Goal: Information Seeking & Learning: Learn about a topic

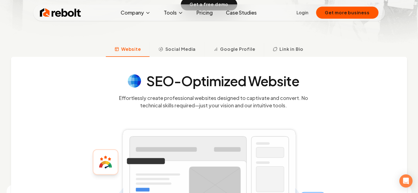
scroll to position [140, 0]
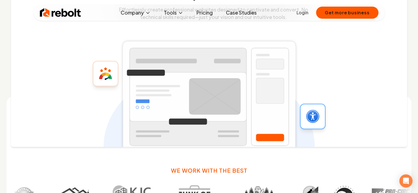
click at [132, 71] on rect at bounding box center [209, 97] width 178 height 117
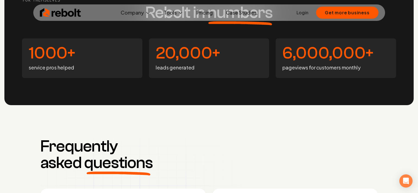
scroll to position [2106, 0]
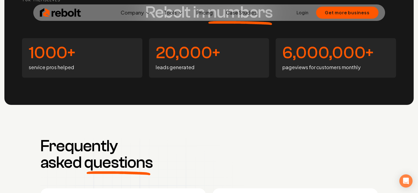
click at [191, 81] on div "Rebolt in numbers 1000+ service pros helped 20,000+ leads generated 6,000,000+ …" at bounding box center [209, 41] width 410 height 127
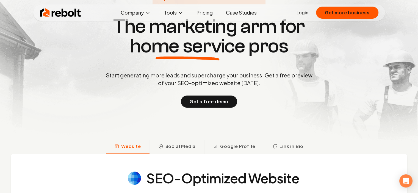
scroll to position [0, 0]
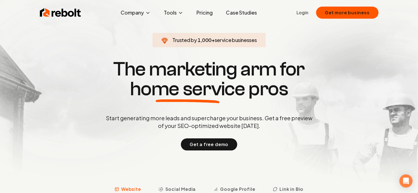
click at [208, 16] on link "Pricing" at bounding box center [204, 12] width 25 height 11
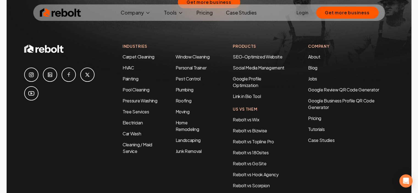
scroll to position [1132, 0]
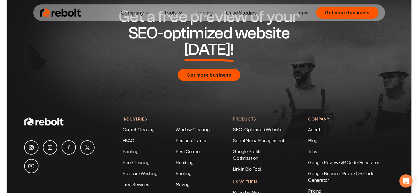
scroll to position [304, 0]
